Goal: Navigation & Orientation: Find specific page/section

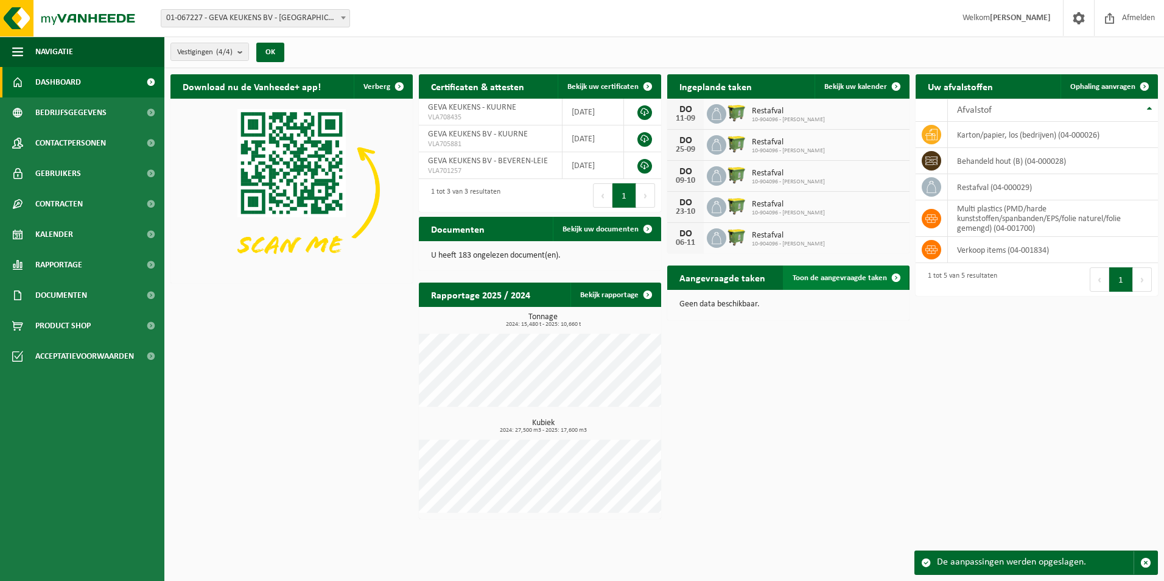
click at [897, 272] on span at bounding box center [896, 277] width 24 height 24
